Goal: Register for event/course

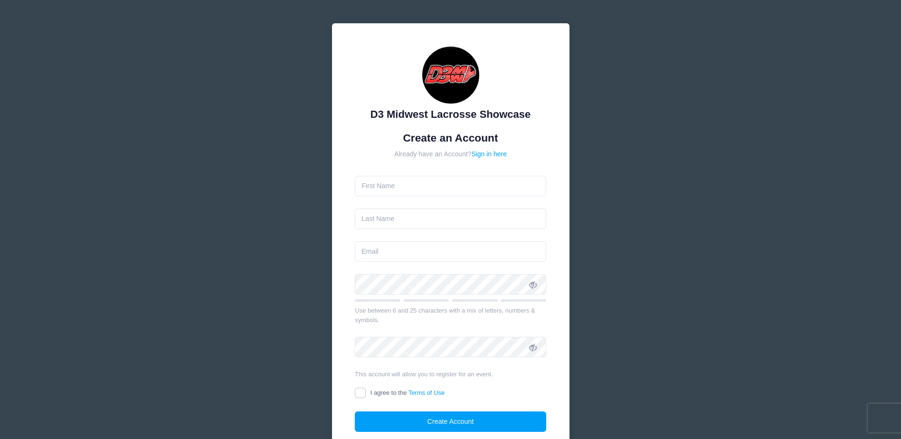
click at [441, 179] on input "text" at bounding box center [450, 186] width 191 height 20
type input "Ben"
type input "[PERSON_NAME]"
type input "[PERSON_NAME][EMAIL_ADDRESS][DOMAIN_NAME]"
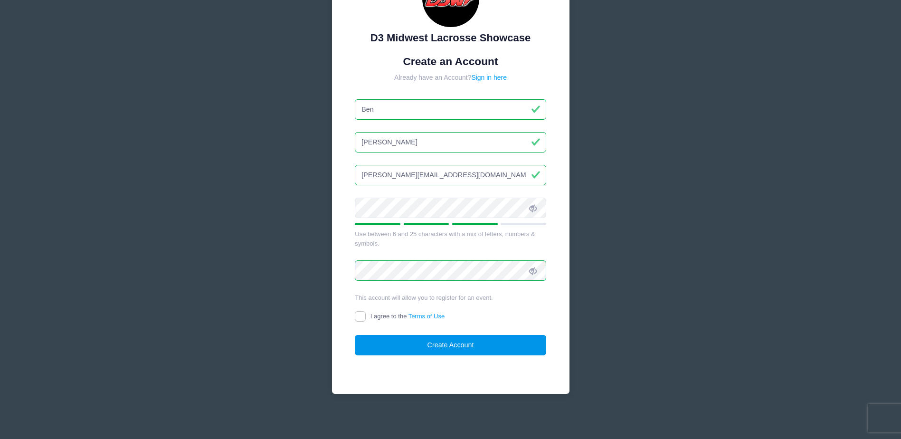
scroll to position [78, 0]
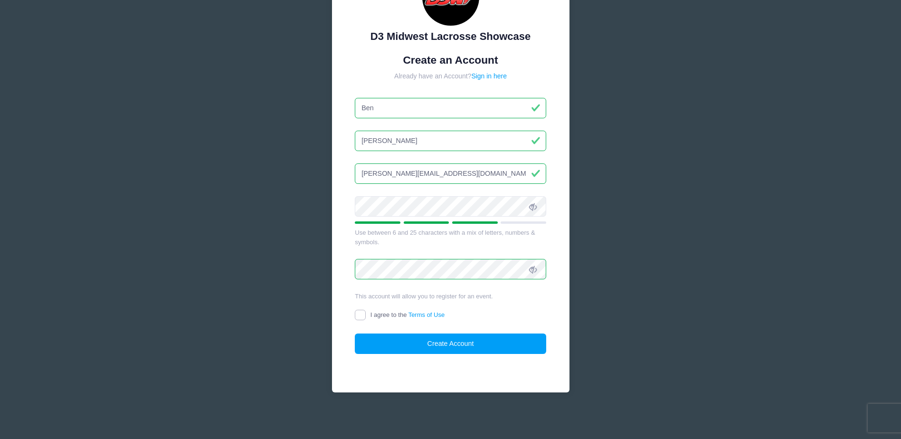
click at [362, 316] on input "I agree to the Terms of Use" at bounding box center [360, 315] width 11 height 11
checkbox input "true"
click at [436, 340] on button "Create Account" at bounding box center [450, 343] width 191 height 20
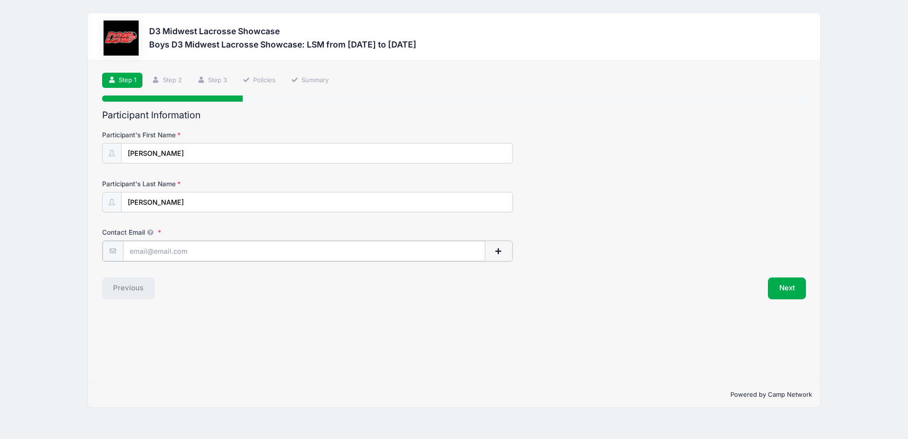
click at [262, 252] on input "Contact Email" at bounding box center [304, 251] width 362 height 20
type input "[EMAIL_ADDRESS][DOMAIN_NAME]"
click at [384, 331] on div "Step 1 /7 Step 1 Step 2 Step 3 Policies Summary Participant Information Partici…" at bounding box center [454, 221] width 732 height 322
click at [796, 289] on button "Next" at bounding box center [787, 287] width 38 height 22
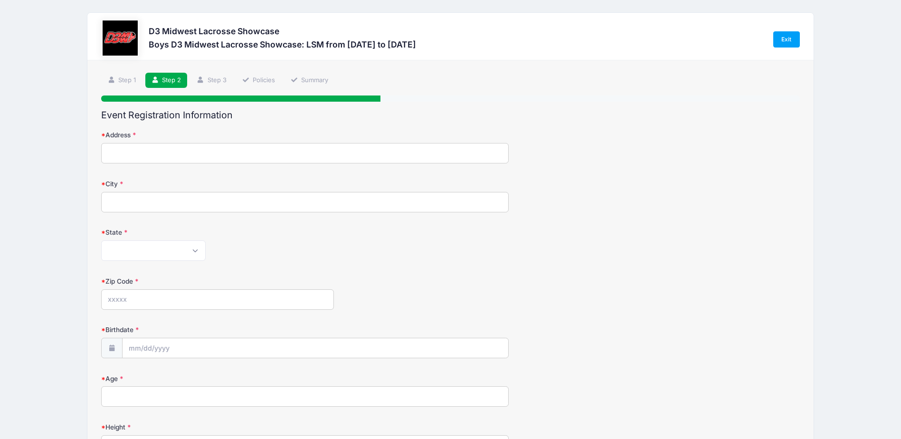
click at [176, 150] on input "Address" at bounding box center [305, 153] width 408 height 20
type input "[STREET_ADDRESS]"
type input "Beavercreek"
select select "OH"
type input "45440"
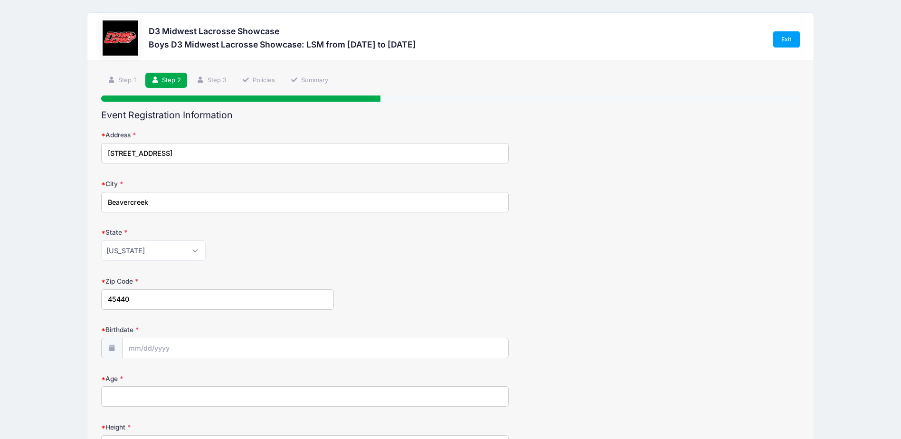
type input "[PHONE_NUMBER]"
type input "[PERSON_NAME][EMAIL_ADDRESS][DOMAIN_NAME]"
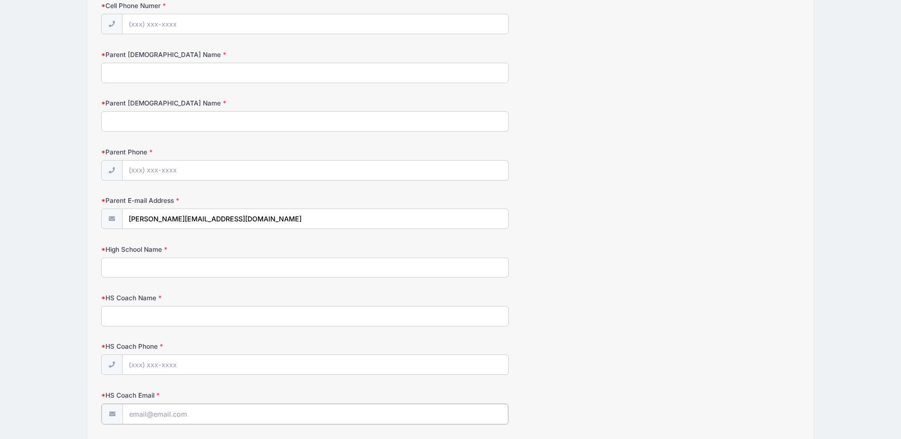
type input "[PERSON_NAME][EMAIL_ADDRESS][DOMAIN_NAME]"
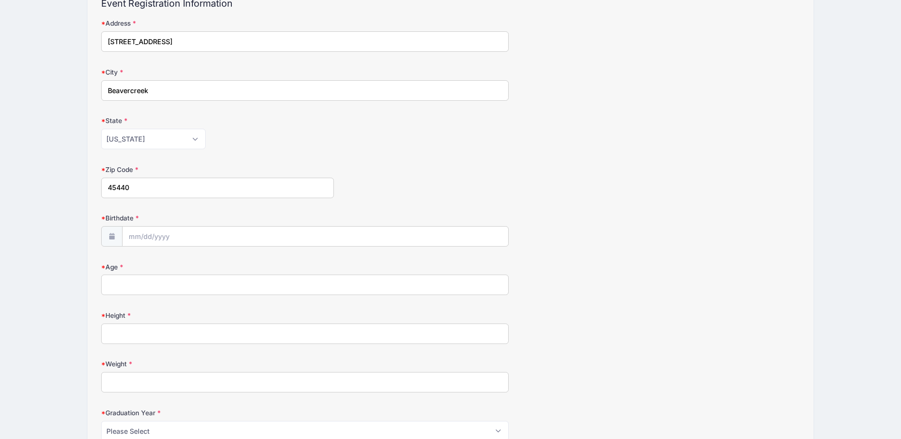
scroll to position [143, 0]
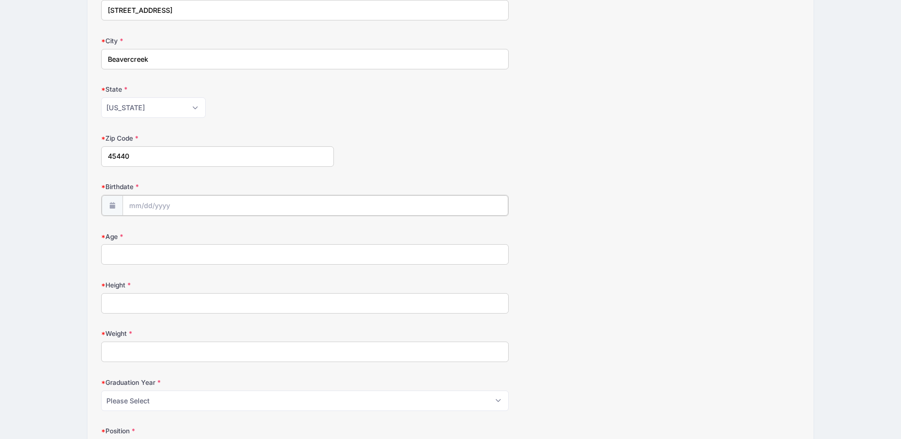
click at [141, 202] on input "Birthdate" at bounding box center [316, 205] width 386 height 20
click at [172, 283] on span "7" at bounding box center [171, 283] width 17 height 17
type input "[DATE]"
click at [187, 209] on input "[DATE]" at bounding box center [316, 205] width 386 height 20
click at [223, 234] on span at bounding box center [223, 233] width 7 height 7
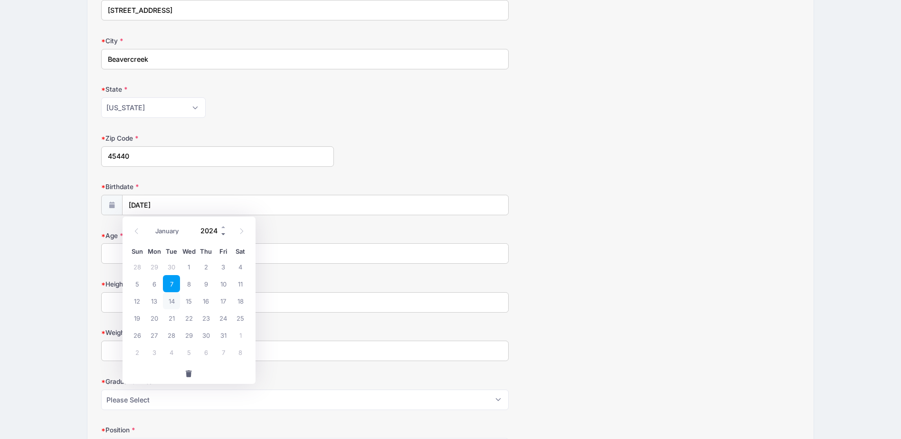
click at [223, 234] on span at bounding box center [223, 233] width 7 height 7
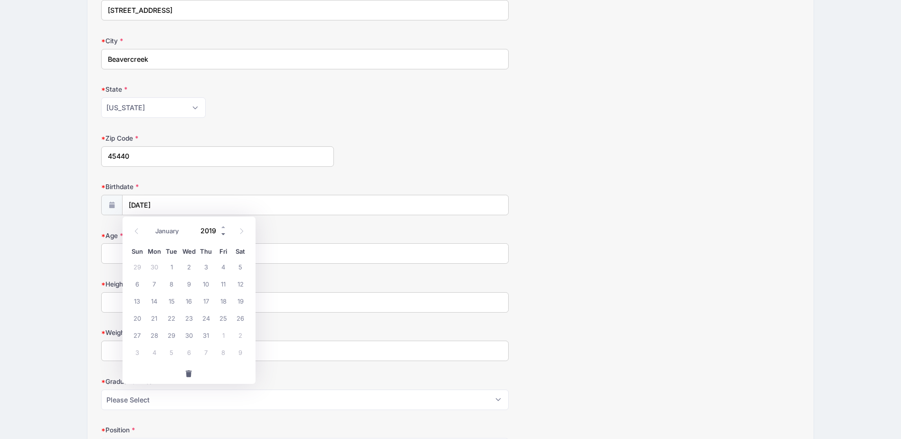
click at [223, 234] on span at bounding box center [223, 233] width 7 height 7
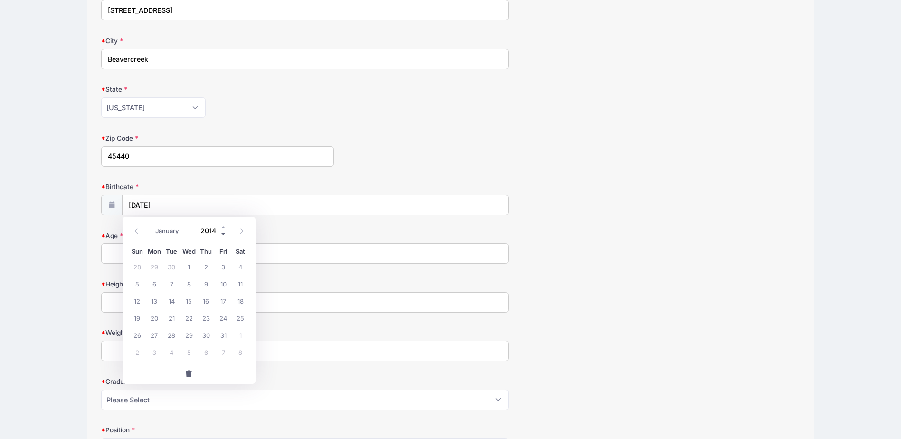
click at [223, 234] on span at bounding box center [223, 233] width 7 height 7
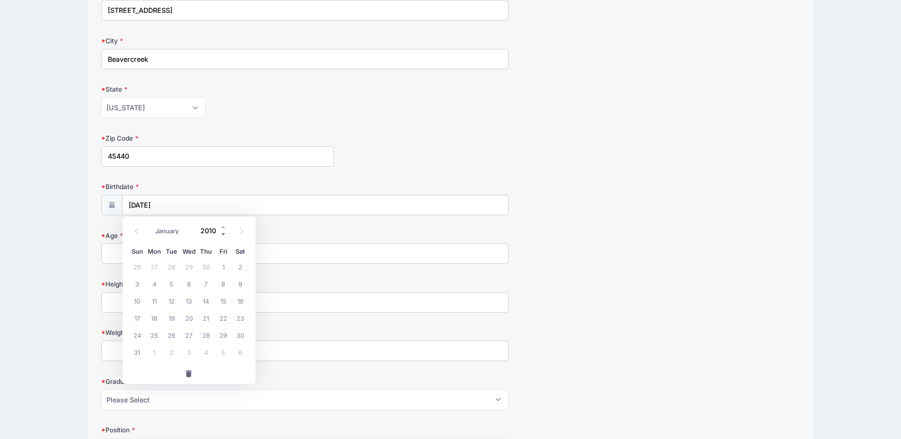
type input "2009"
click at [189, 286] on span "7" at bounding box center [188, 283] width 17 height 17
type input "[DATE]"
click at [125, 256] on input "Age" at bounding box center [305, 253] width 408 height 20
type input "16"
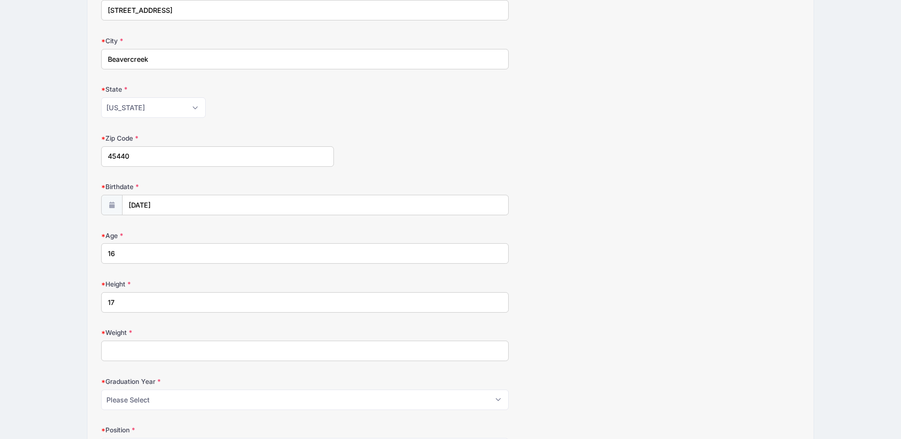
type input "1"
type input "6'0""
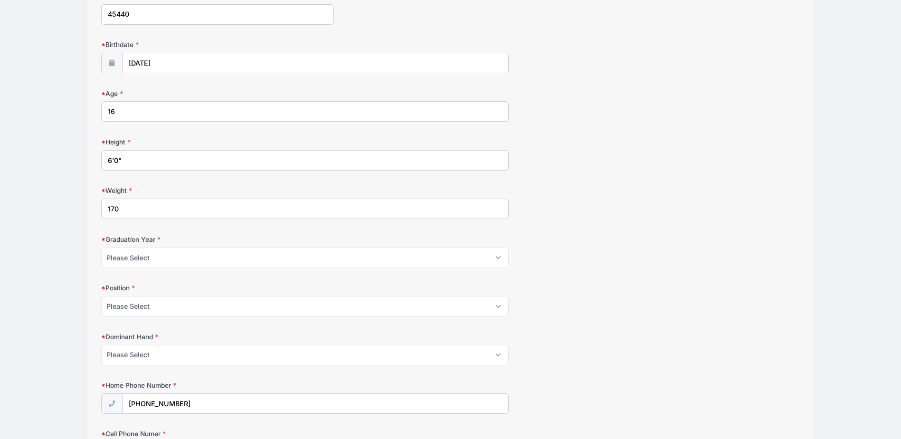
scroll to position [286, 0]
type input "170"
click at [156, 263] on select "Please Select 2024 2025 2026 2027 2028" at bounding box center [305, 257] width 408 height 20
select select "2028"
click at [101, 247] on select "Please Select 2024 2025 2026 2027 2028" at bounding box center [305, 257] width 408 height 20
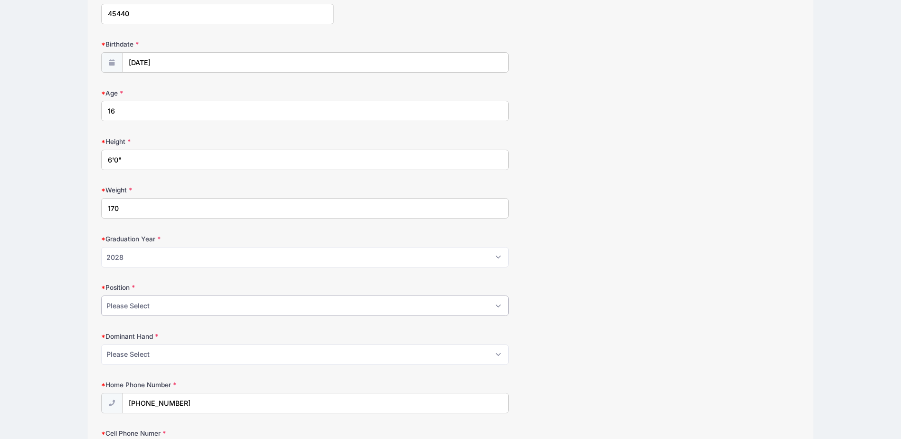
click at [143, 306] on select "Please Select Attack Midfield Defense Goalie LSM Face Off" at bounding box center [305, 305] width 408 height 20
select select "LSM"
click at [101, 295] on select "Please Select Attack Midfield Defense Goalie LSM Face Off" at bounding box center [305, 305] width 408 height 20
click at [127, 351] on select "Please Select Right Left" at bounding box center [305, 354] width 408 height 20
select select "Right"
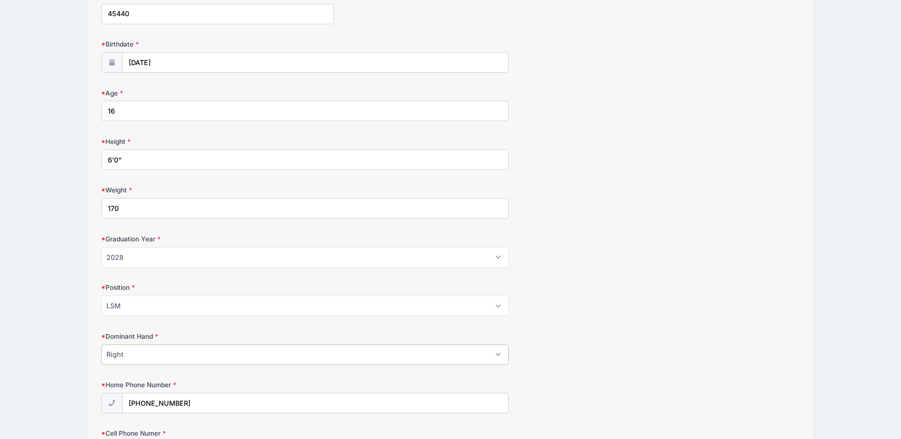
click at [101, 344] on select "Please Select Right Left" at bounding box center [305, 354] width 408 height 20
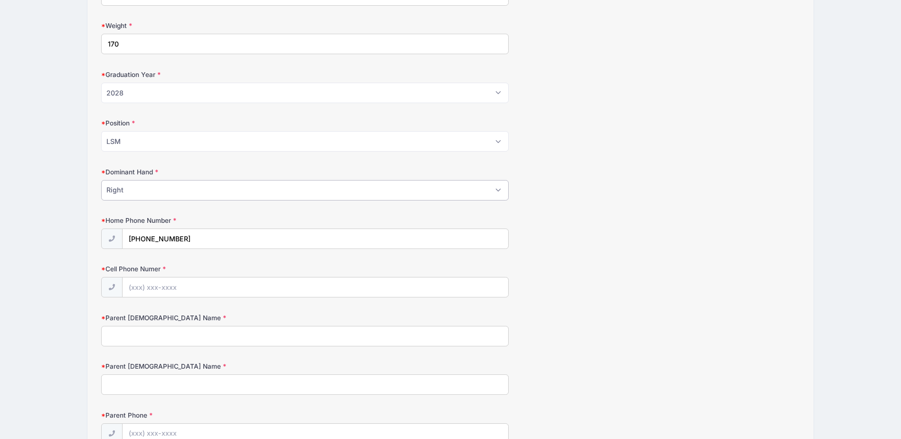
scroll to position [476, 0]
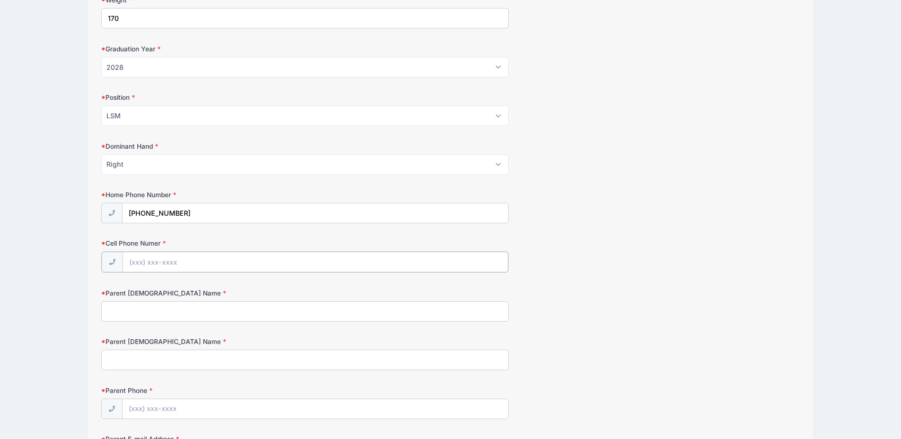
click at [157, 265] on input "Cell Phone Numer" at bounding box center [316, 262] width 386 height 20
type input "[PHONE_NUMBER]"
type input "Ben"
type input "H"
type input "[PERSON_NAME]"
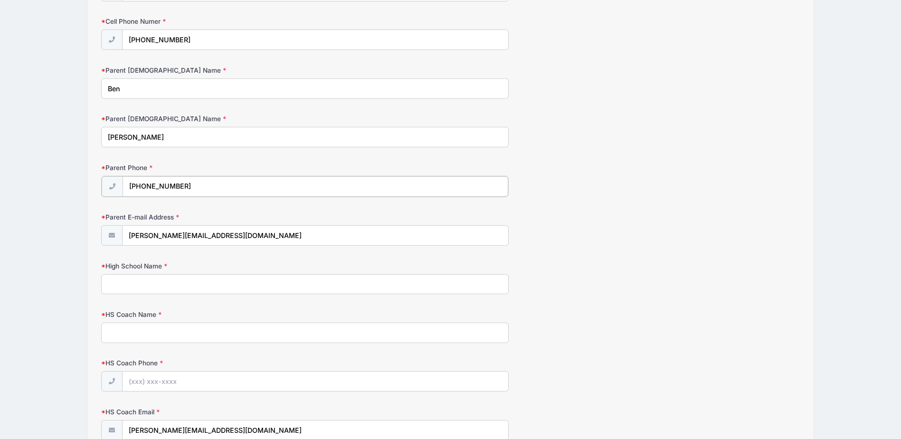
scroll to position [713, 0]
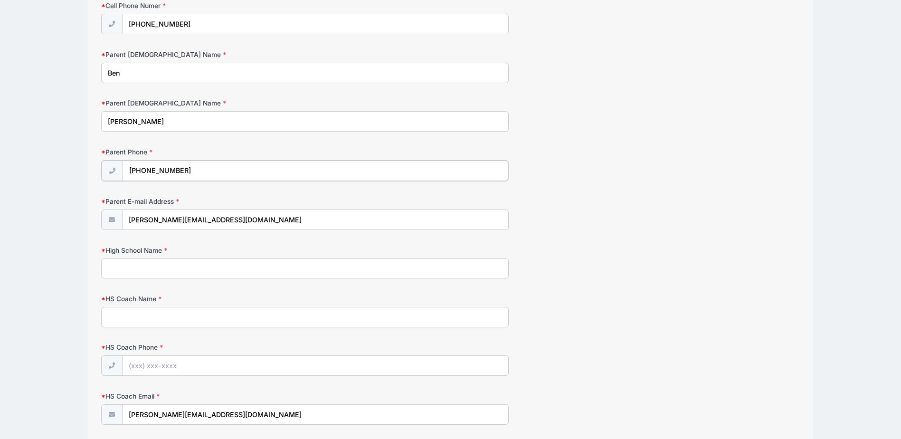
type input "[PHONE_NUMBER]"
click at [124, 268] on input "High School Name" at bounding box center [305, 267] width 408 height 20
type input "Beavercreek"
type input "[PERSON_NAME]"
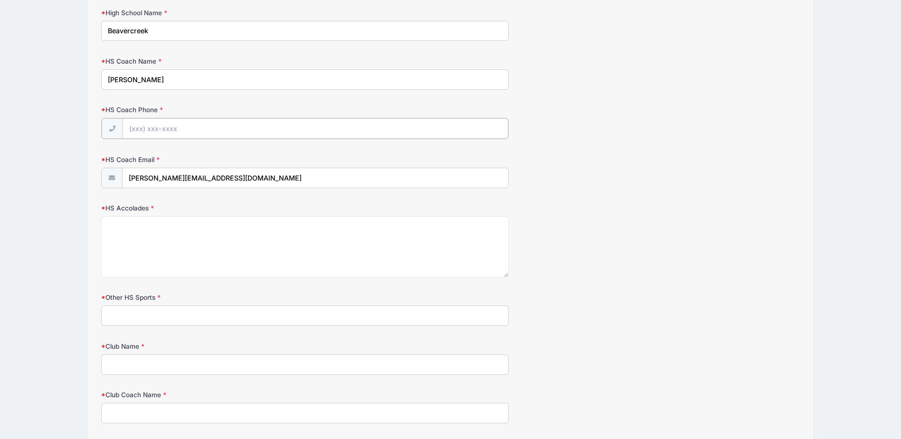
scroll to position [951, 0]
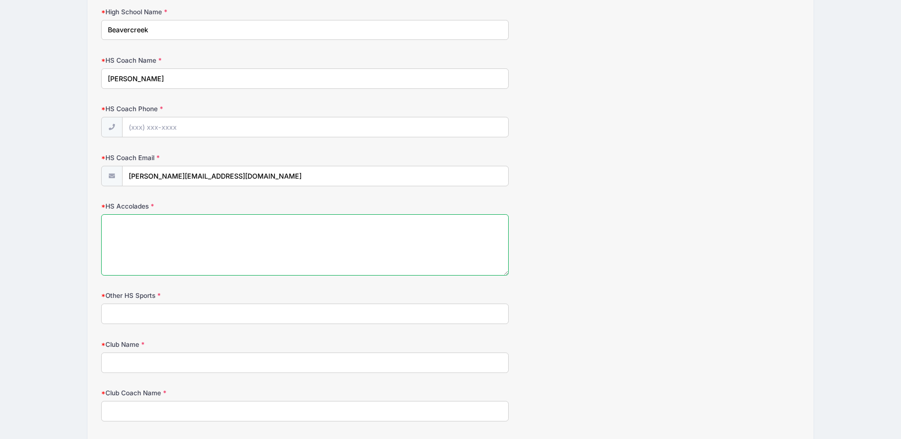
click at [141, 233] on textarea "HS Accolades" at bounding box center [305, 244] width 408 height 61
type textarea "n/a"
type input "Basketball"
type input "Velocity"
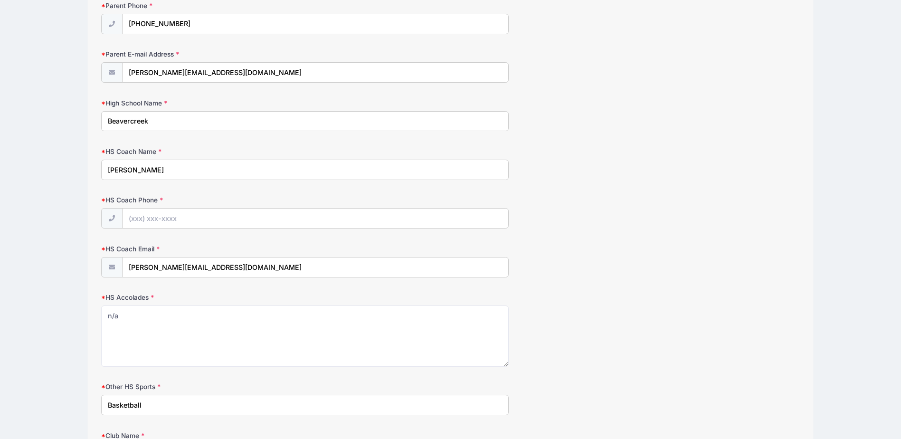
scroll to position [846, 0]
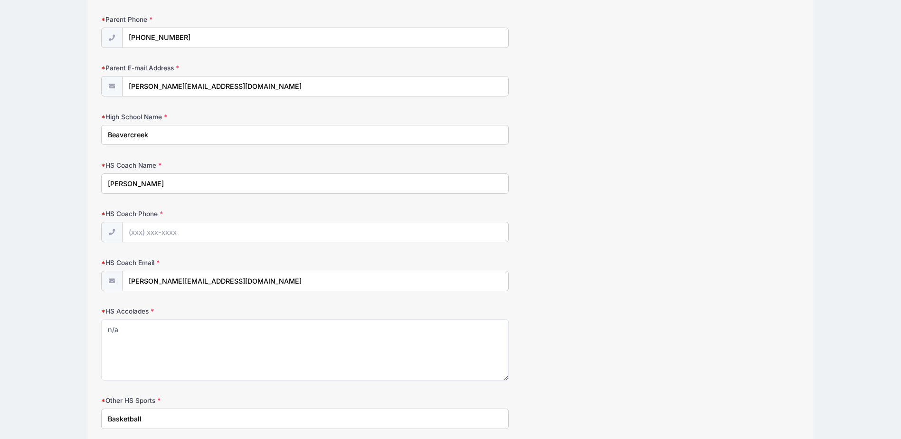
type input "[PERSON_NAME]"
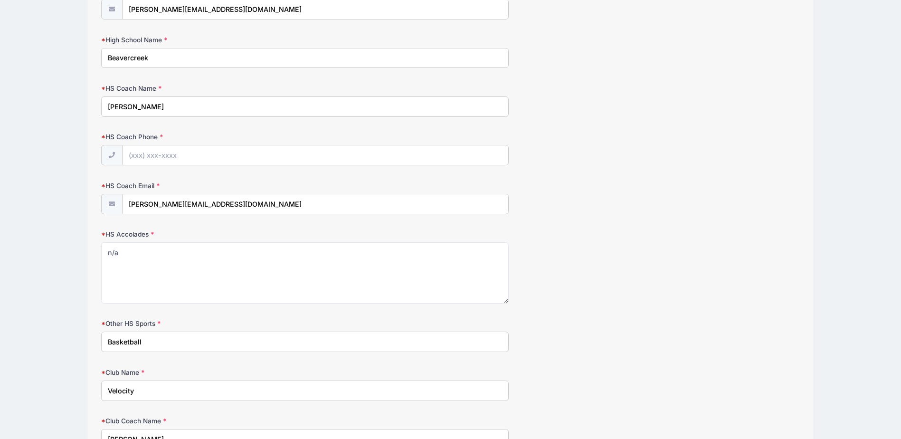
scroll to position [893, 0]
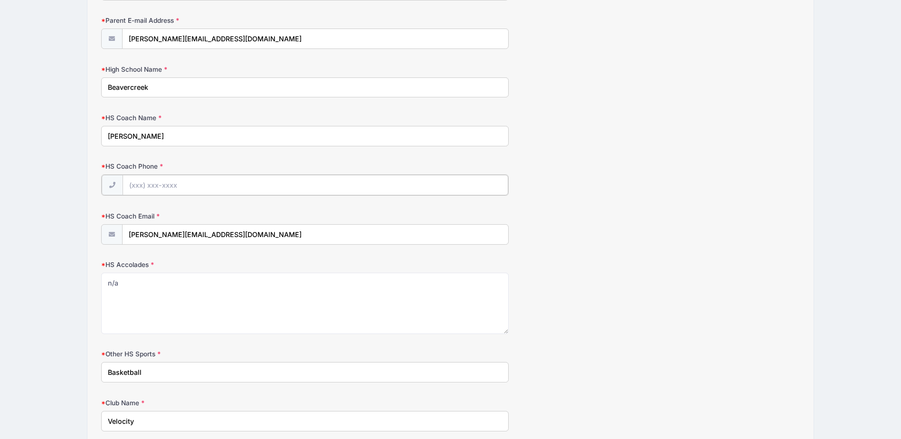
click at [216, 182] on input "HS Coach Phone" at bounding box center [316, 185] width 386 height 20
